Goal: Check status: Check status

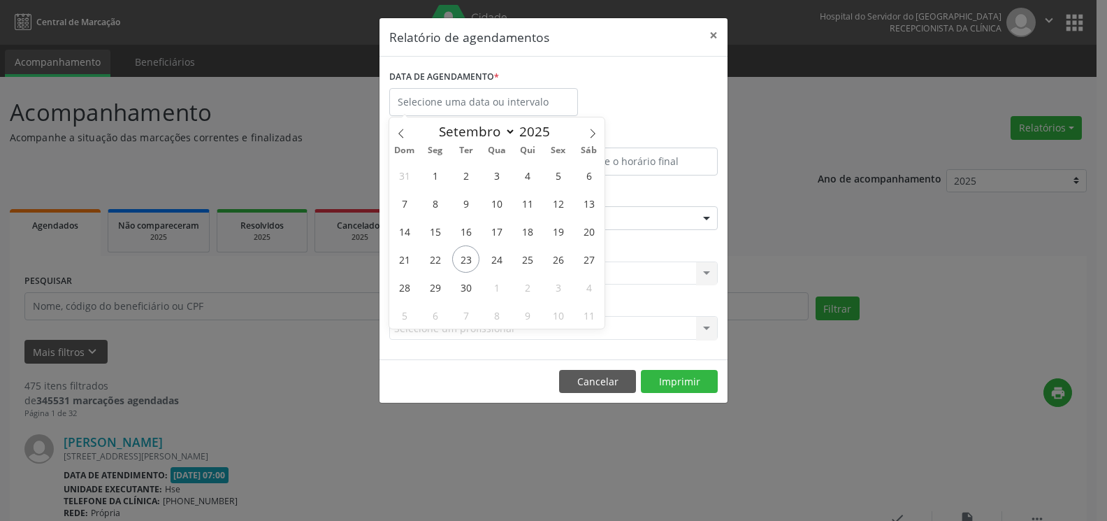
select select "8"
click at [470, 108] on input "text" at bounding box center [483, 102] width 189 height 28
click at [463, 261] on span "23" at bounding box center [465, 258] width 27 height 27
type input "23/09/2025"
click at [463, 261] on span "23" at bounding box center [465, 258] width 27 height 27
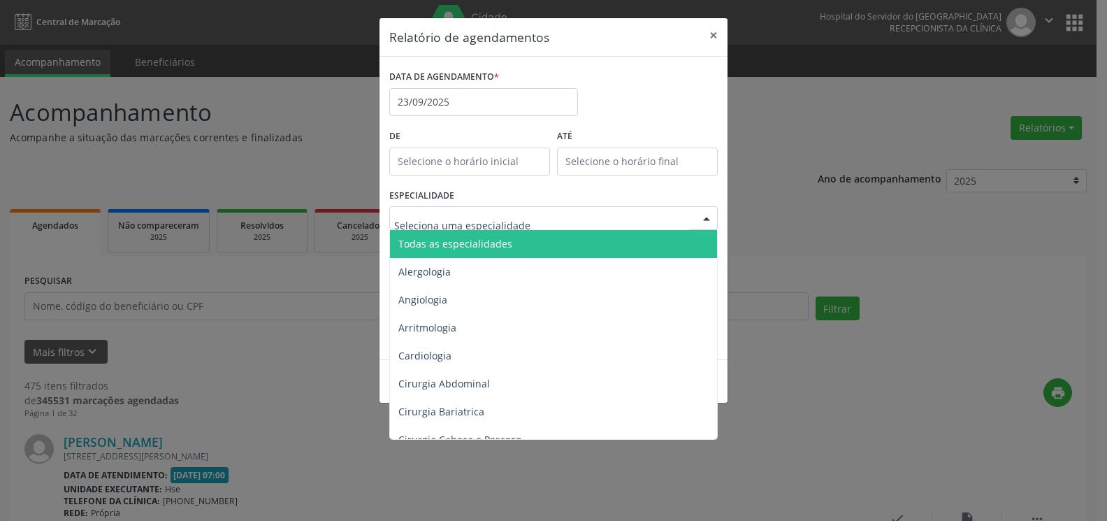
click at [516, 250] on span "Todas as especialidades" at bounding box center [554, 244] width 329 height 28
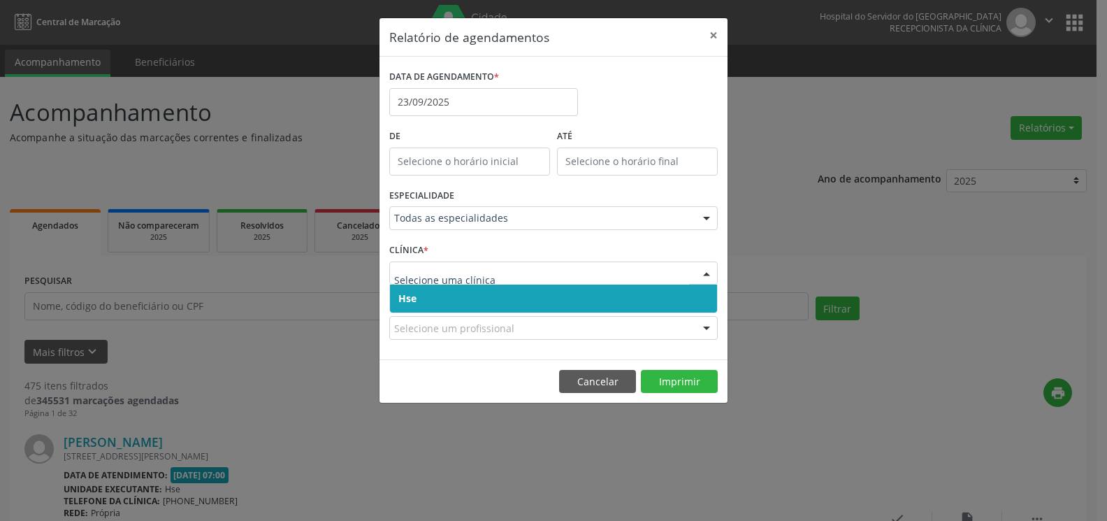
click at [506, 297] on span "Hse" at bounding box center [553, 299] width 327 height 28
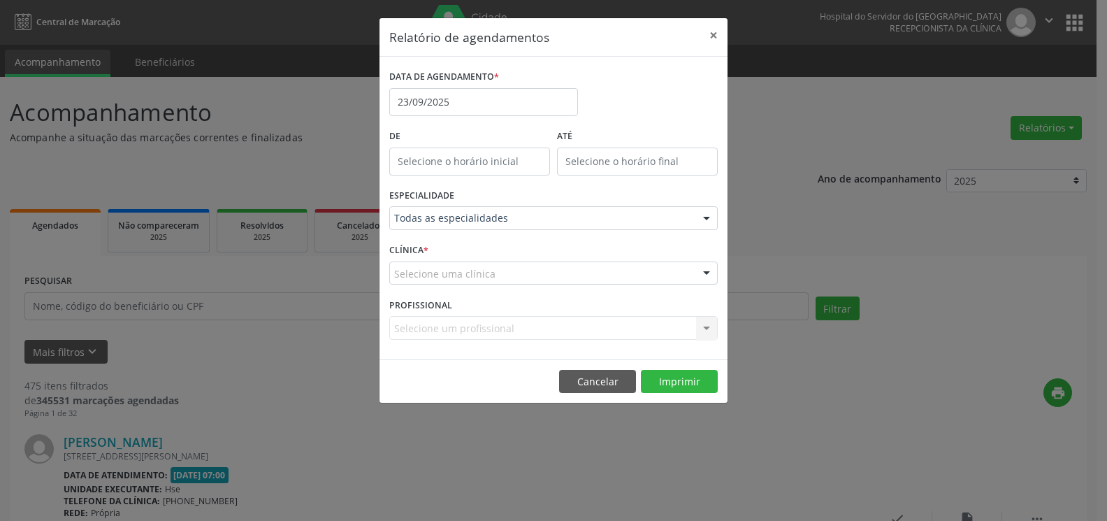
click at [509, 268] on div "Selecione uma clínica" at bounding box center [553, 273] width 329 height 24
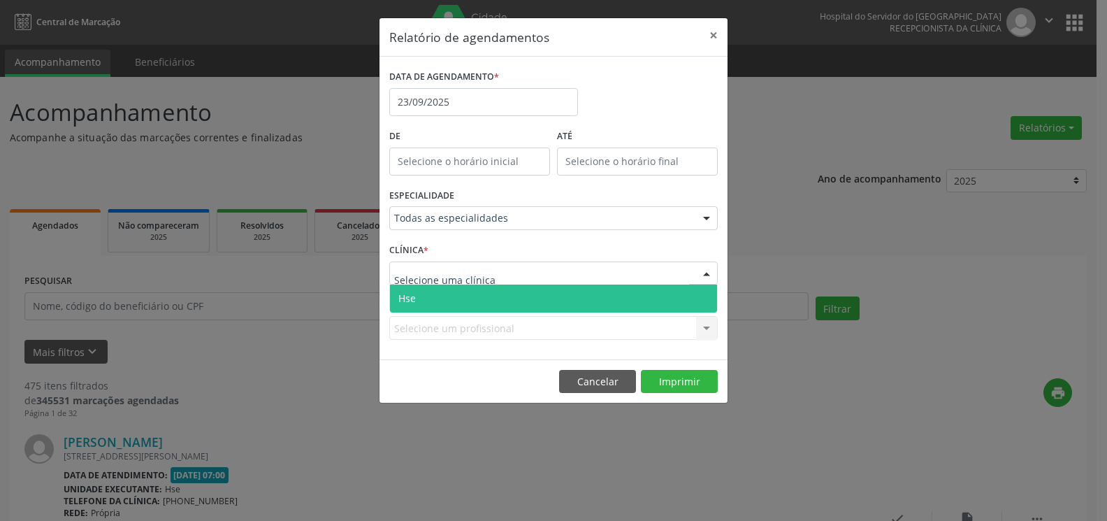
click at [512, 288] on span "Hse" at bounding box center [553, 299] width 327 height 28
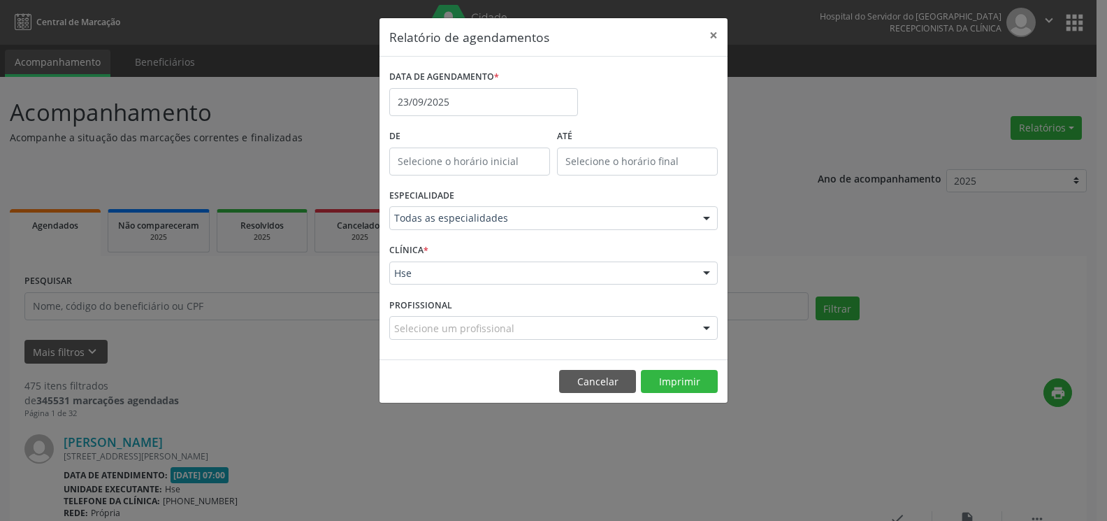
click at [528, 326] on div "Selecione um profissional" at bounding box center [553, 328] width 329 height 24
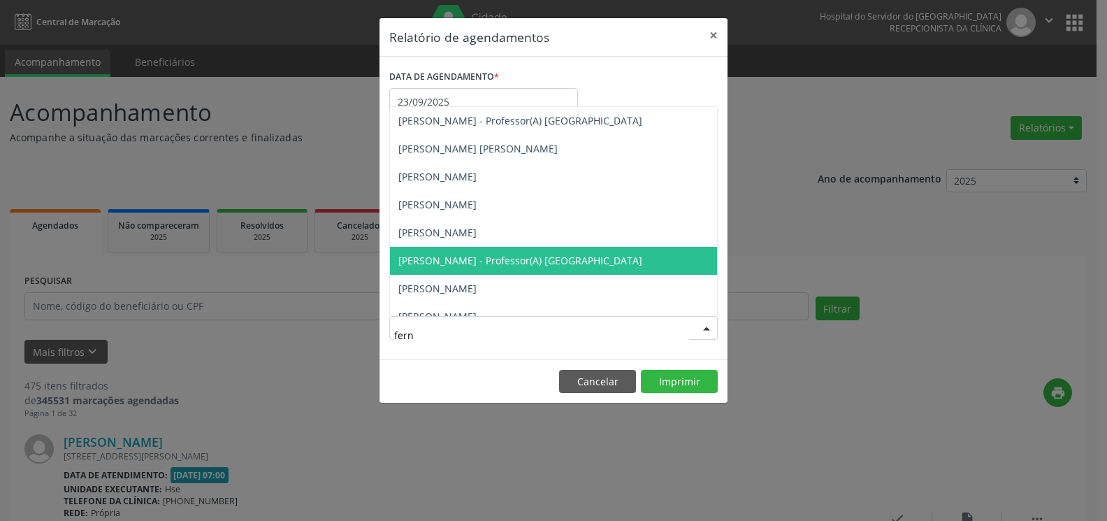
click at [519, 257] on span "[PERSON_NAME] - Professor(A) [GEOGRAPHIC_DATA]" at bounding box center [520, 260] width 244 height 13
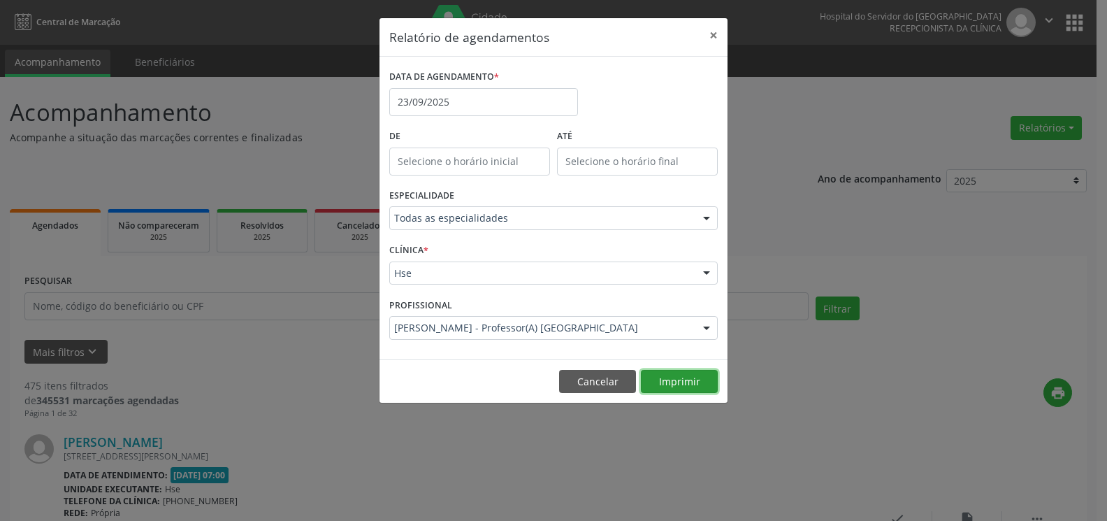
click at [701, 382] on button "Imprimir" at bounding box center [679, 382] width 77 height 24
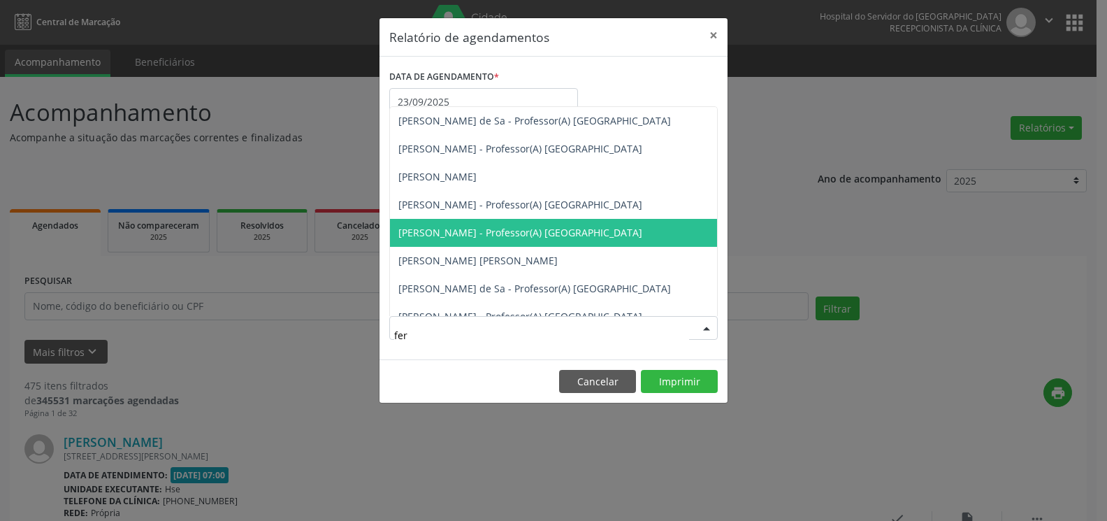
type input "fern"
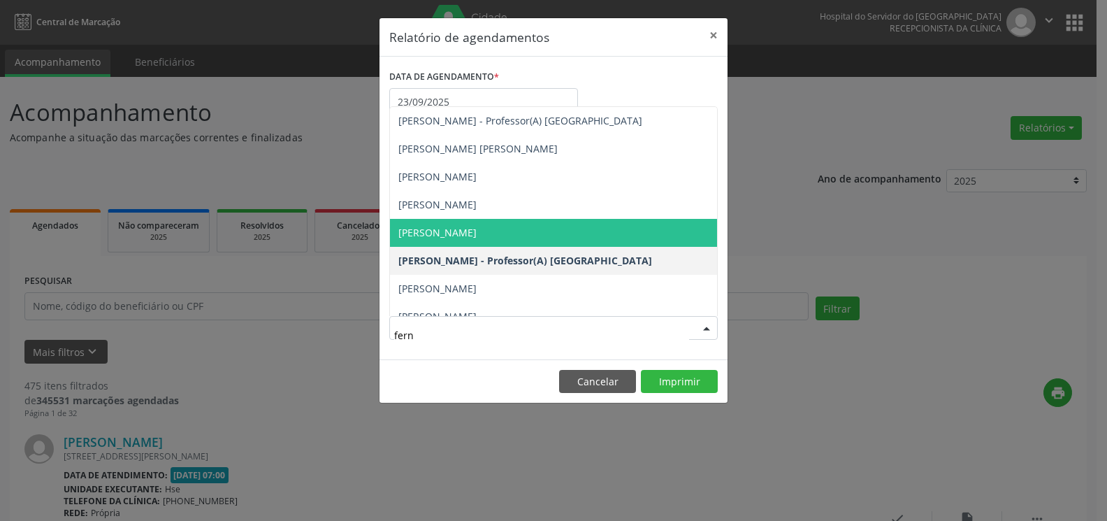
click at [593, 243] on span "[PERSON_NAME]" at bounding box center [553, 233] width 327 height 28
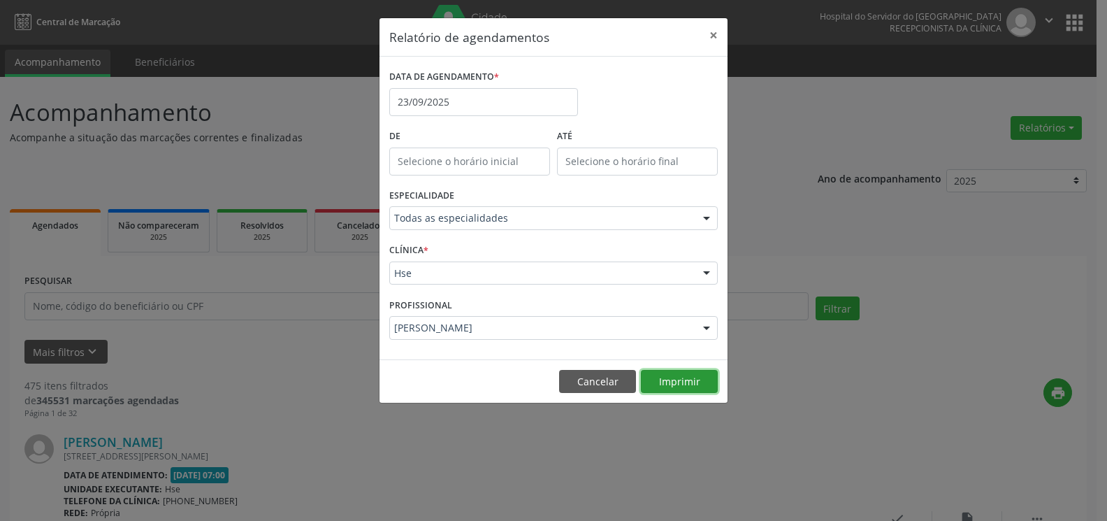
click at [659, 388] on button "Imprimir" at bounding box center [679, 382] width 77 height 24
click at [710, 37] on button "×" at bounding box center [714, 35] width 28 height 34
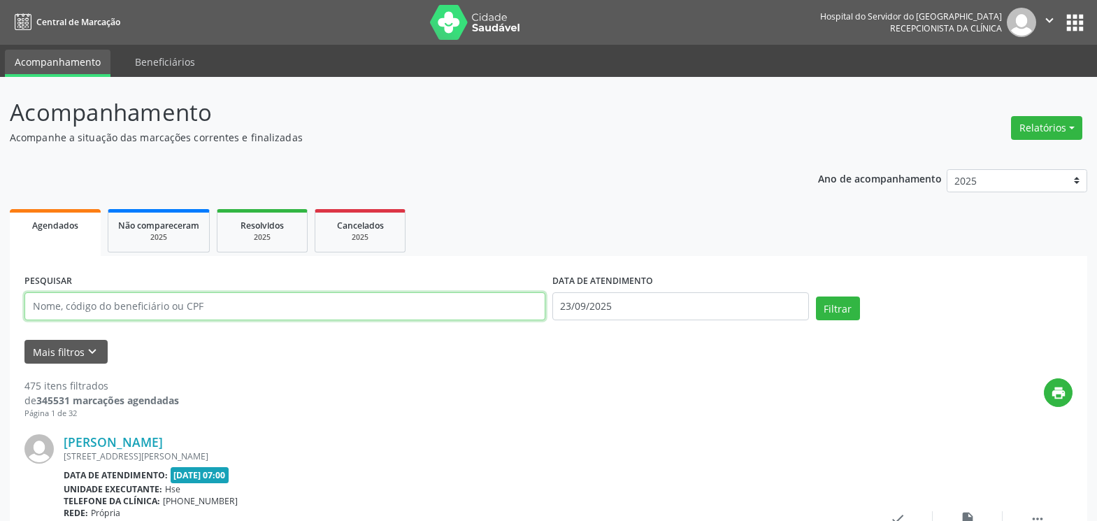
click at [200, 304] on input "text" at bounding box center [284, 306] width 521 height 28
type input "[PERSON_NAME]"
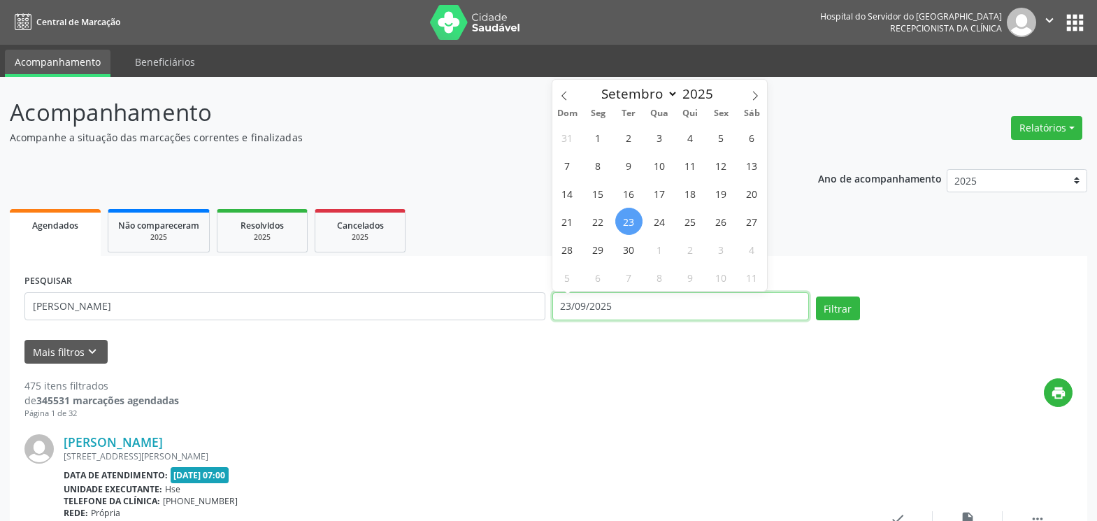
click at [640, 310] on input "23/09/2025" at bounding box center [680, 306] width 257 height 28
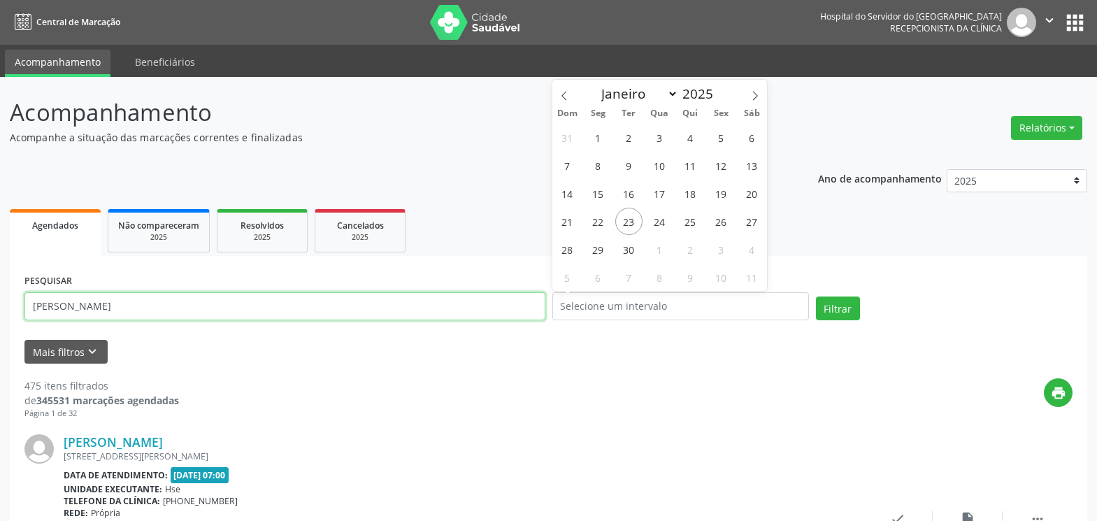
click at [264, 313] on input "[PERSON_NAME]" at bounding box center [284, 306] width 521 height 28
type input "[PERSON_NAME]"
click at [816, 296] on button "Filtrar" at bounding box center [838, 308] width 44 height 24
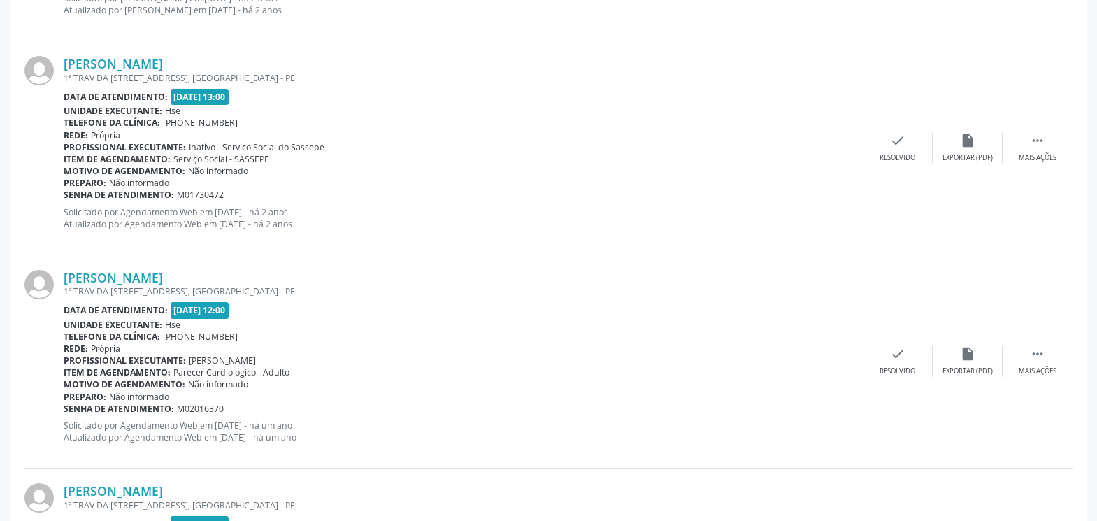
scroll to position [2053, 0]
